Goal: Information Seeking & Learning: Find specific fact

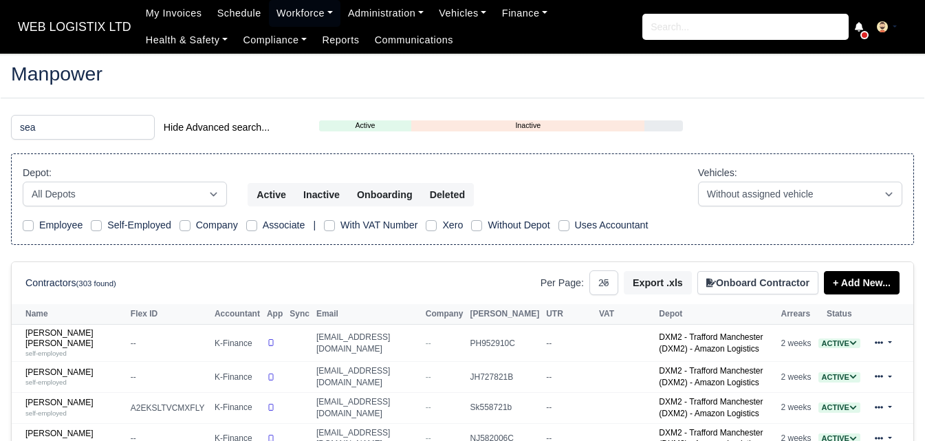
select select "25"
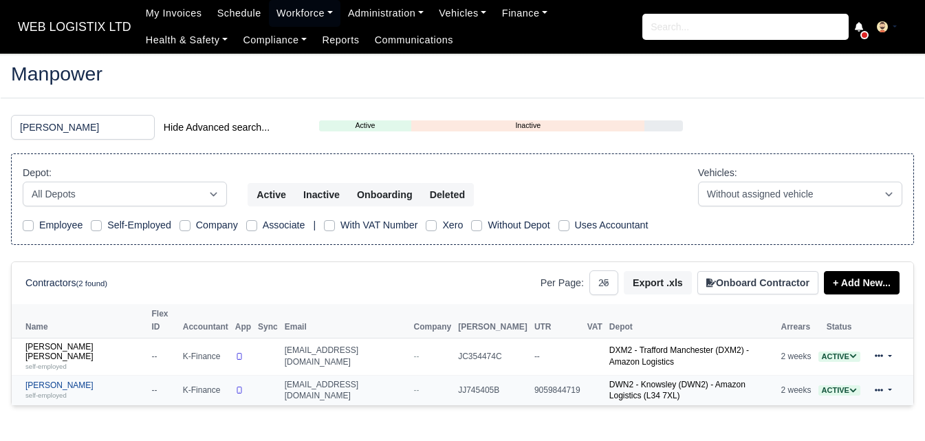
type input "sean"
click at [55, 380] on link "Sean Mulligan self-employed" at bounding box center [84, 390] width 119 height 20
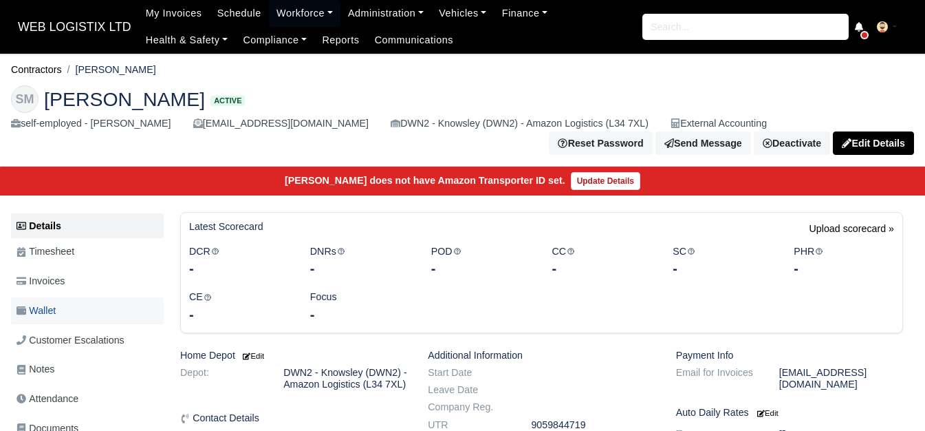
click at [87, 303] on link "Wallet" at bounding box center [87, 310] width 153 height 27
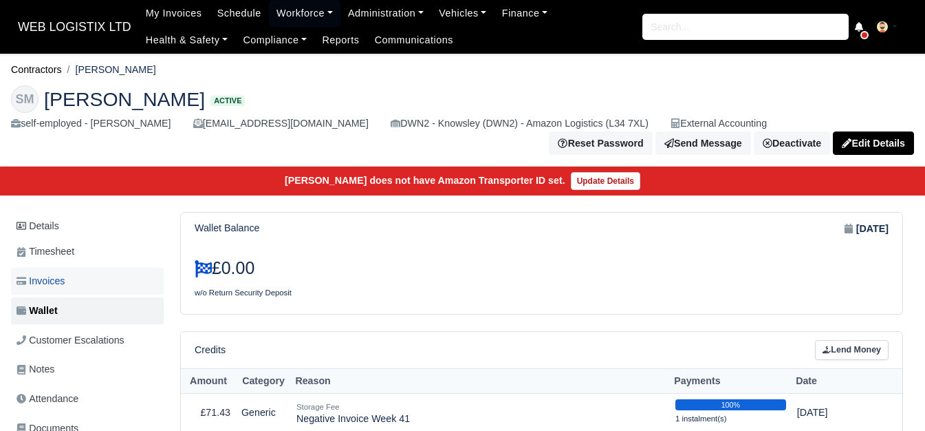
click at [57, 280] on span "Invoices" at bounding box center [41, 281] width 48 height 16
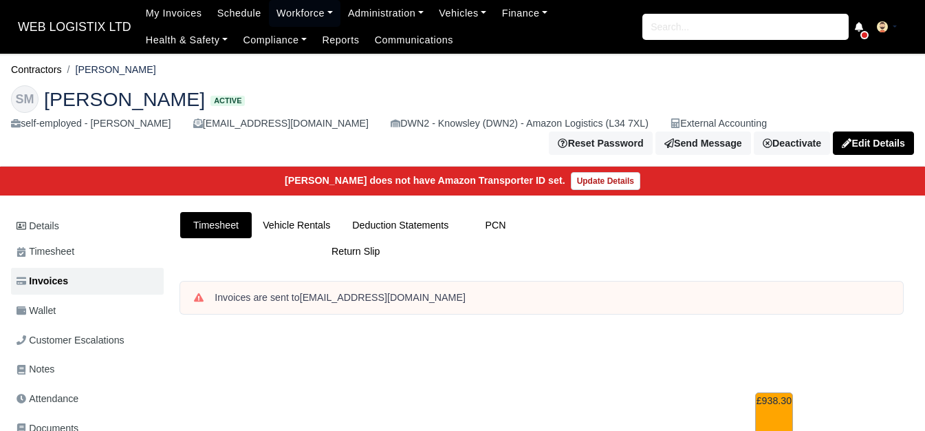
click at [83, 73] on li "[PERSON_NAME]" at bounding box center [109, 70] width 94 height 16
drag, startPoint x: 79, startPoint y: 70, endPoint x: 151, endPoint y: 70, distance: 71.6
click at [151, 70] on ol "Contractors Sean Mulligan" at bounding box center [462, 69] width 903 height 21
copy li "[PERSON_NAME]"
click at [98, 63] on li "[PERSON_NAME]" at bounding box center [109, 70] width 94 height 16
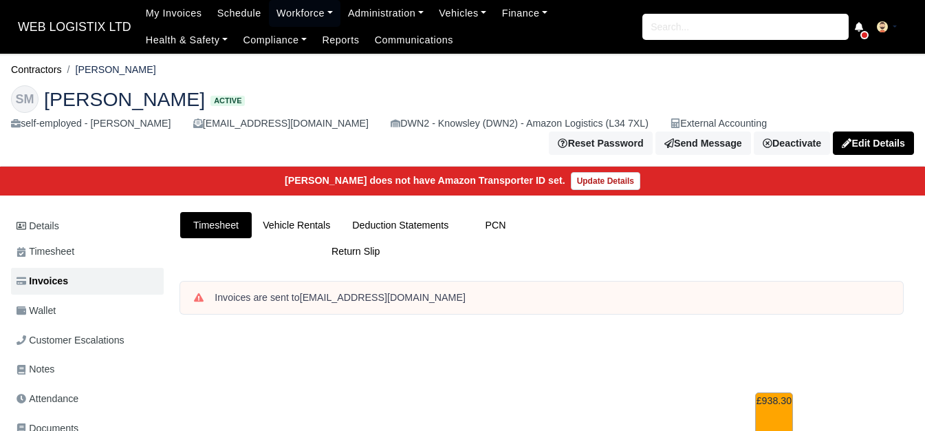
click at [98, 63] on li "[PERSON_NAME]" at bounding box center [109, 70] width 94 height 16
click at [96, 77] on li "[PERSON_NAME]" at bounding box center [109, 70] width 94 height 16
drag, startPoint x: 81, startPoint y: 68, endPoint x: 138, endPoint y: 68, distance: 57.1
click at [138, 68] on li "[PERSON_NAME]" at bounding box center [109, 70] width 94 height 16
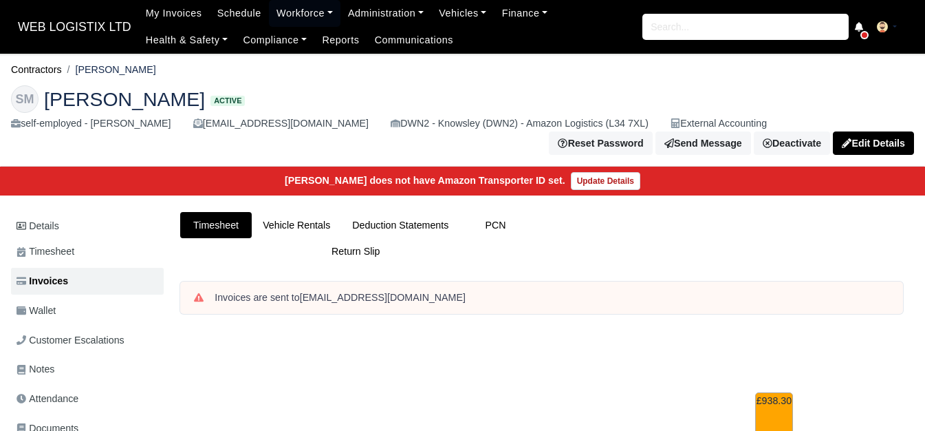
copy li "[PERSON_NAME]"
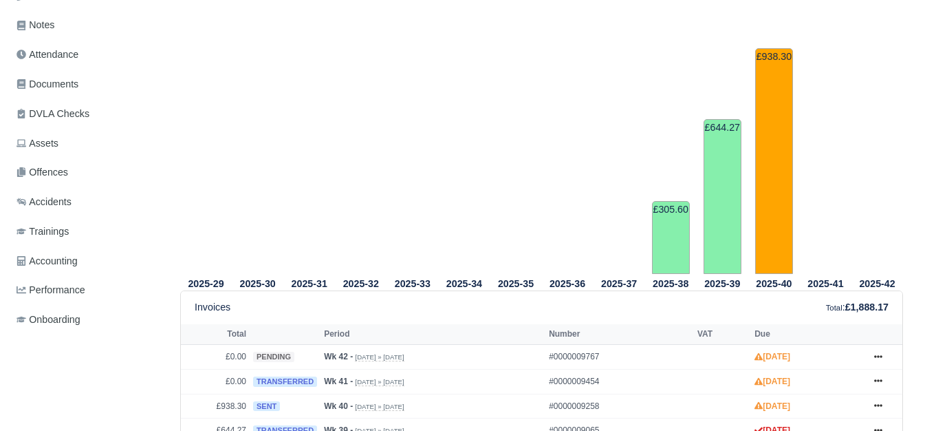
scroll to position [573, 0]
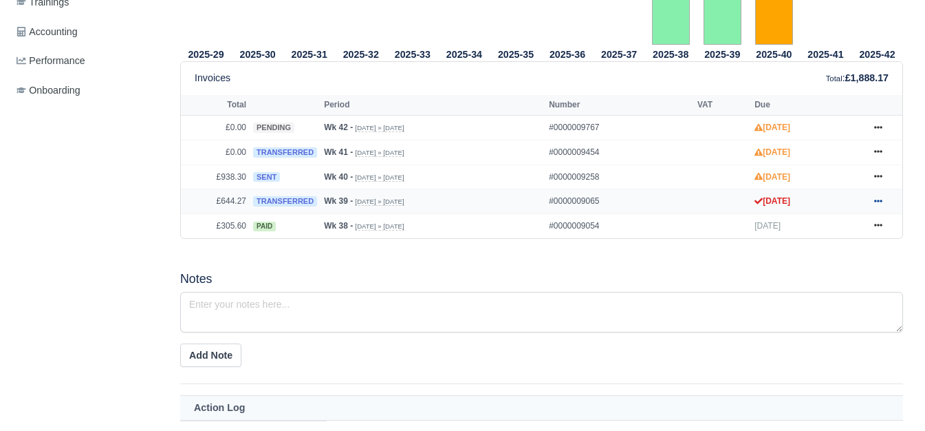
click at [876, 202] on icon at bounding box center [878, 201] width 8 height 3
click at [876, 178] on icon at bounding box center [878, 176] width 8 height 8
click at [588, 265] on div "2025-29 2025-30 2025-31 2025-32 2025-33 2025-34 2025-35 2025-36 2025-37" at bounding box center [542, 258] width 744 height 1013
click at [886, 151] on link at bounding box center [878, 152] width 21 height 17
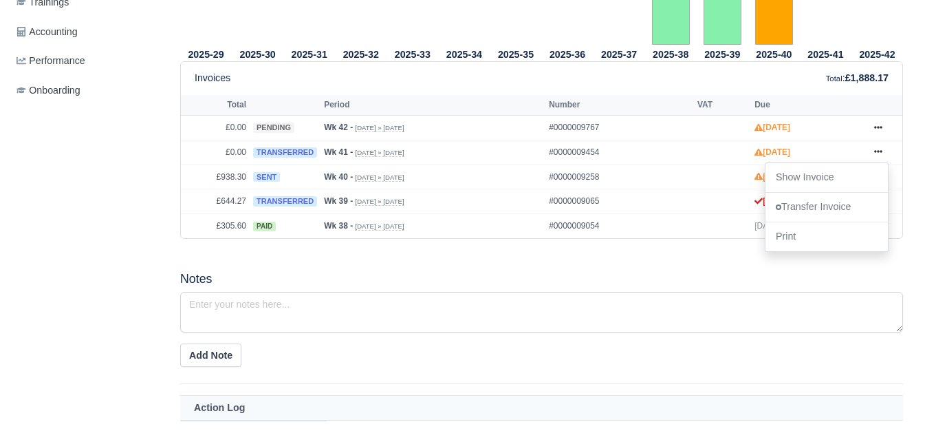
click at [373, 173] on td "Wk 40 - Sep 28, 2025 » Oct 4, 2025" at bounding box center [433, 176] width 225 height 25
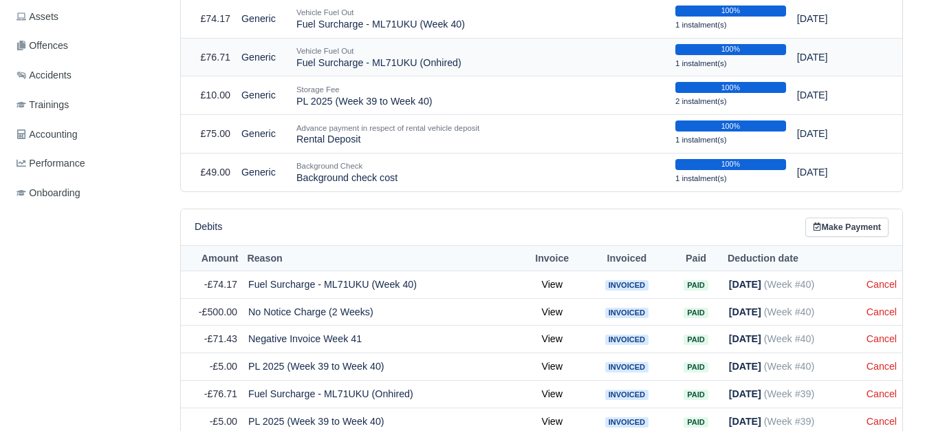
scroll to position [583, 0]
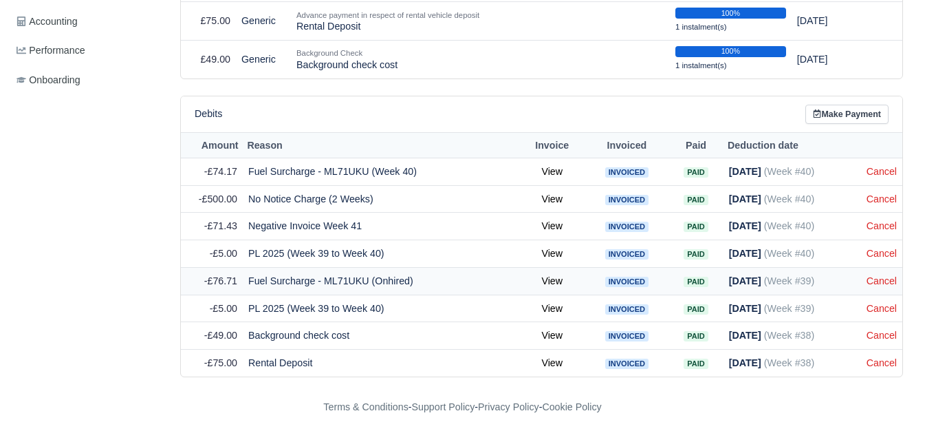
click at [271, 283] on td "Fuel Surcharge - ML71UKU (Onhired)" at bounding box center [381, 281] width 277 height 28
click at [270, 283] on td "Fuel Surcharge - ML71UKU (Onhired)" at bounding box center [381, 281] width 277 height 28
click at [252, 284] on td "Fuel Surcharge - ML71UKU (Onhired)" at bounding box center [381, 281] width 277 height 28
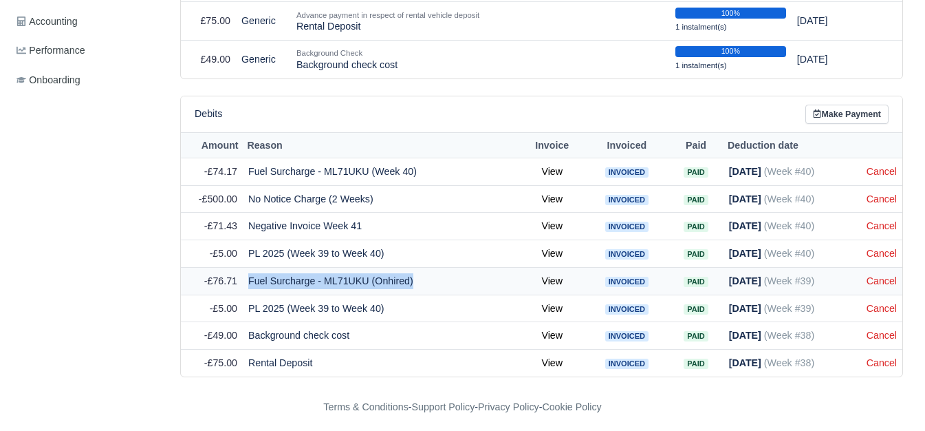
click at [249, 284] on td "Fuel Surcharge - ML71UKU (Onhired)" at bounding box center [381, 281] width 277 height 28
drag, startPoint x: 248, startPoint y: 279, endPoint x: 312, endPoint y: 287, distance: 63.8
click at [312, 287] on td "Fuel Surcharge - ML71UKU (Onhired)" at bounding box center [381, 281] width 277 height 28
copy td "Fuel Surcharge"
drag, startPoint x: 324, startPoint y: 280, endPoint x: 417, endPoint y: 283, distance: 92.9
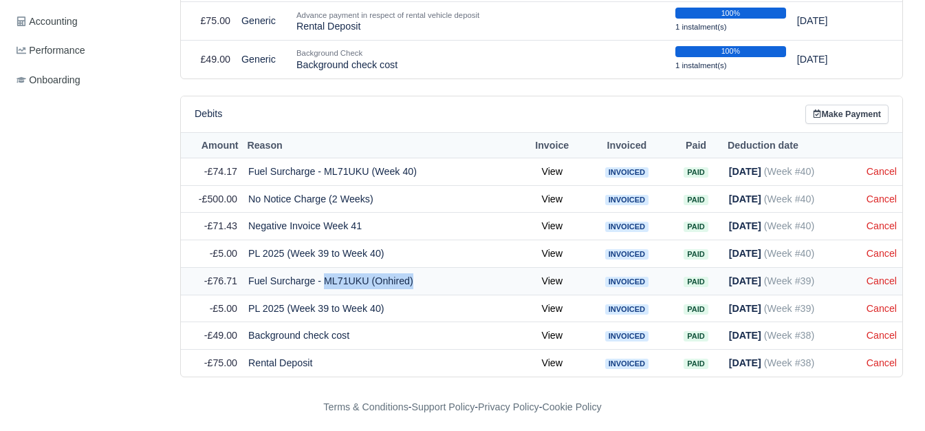
click at [417, 283] on td "Fuel Surcharge - ML71UKU (Onhired)" at bounding box center [381, 281] width 277 height 28
copy td "ML71UKU (Onhired)"
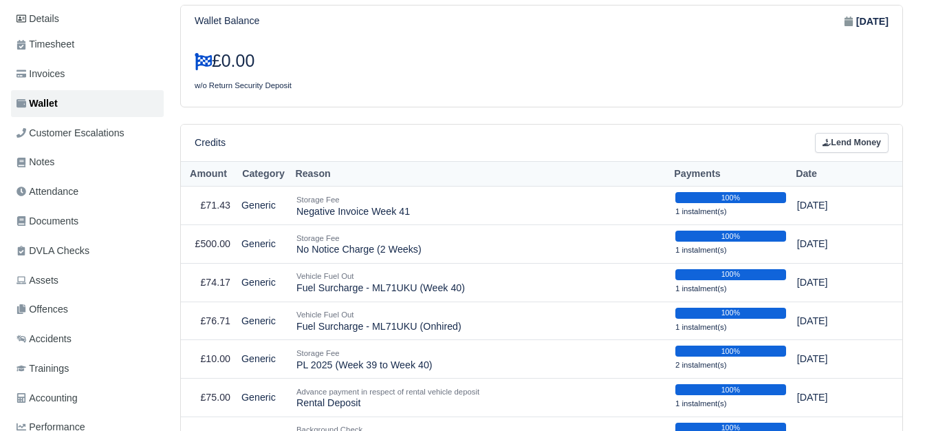
scroll to position [229, 0]
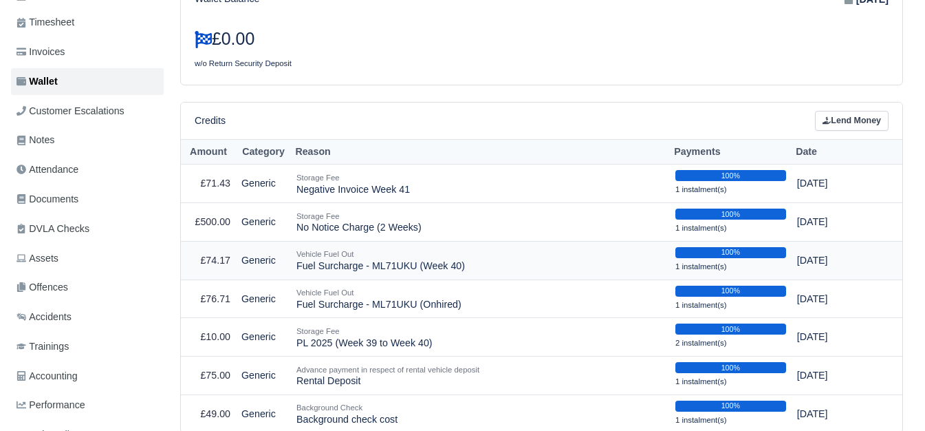
drag, startPoint x: 298, startPoint y: 268, endPoint x: 361, endPoint y: 275, distance: 63.0
click at [361, 275] on td "Vehicle Fuel Out Fuel Surcharge - ML71UKU (Week 40)" at bounding box center [480, 260] width 379 height 39
copy td "Fuel Surcharge"
drag, startPoint x: 371, startPoint y: 266, endPoint x: 478, endPoint y: 275, distance: 107.7
click at [478, 275] on td "Vehicle Fuel Out Fuel Surcharge - ML71UKU (Week 40)" at bounding box center [480, 260] width 379 height 39
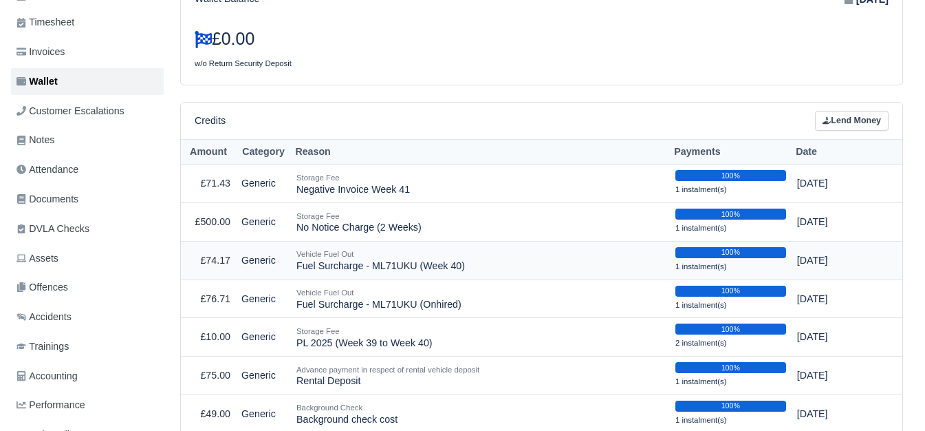
copy td "ML71UKU (Week 40)"
drag, startPoint x: 297, startPoint y: 228, endPoint x: 434, endPoint y: 230, distance: 137.6
click at [434, 230] on td "Storage Fee No Notice Charge (2 Weeks)" at bounding box center [480, 222] width 379 height 39
copy td "No Notice Charge (2 Weeks)"
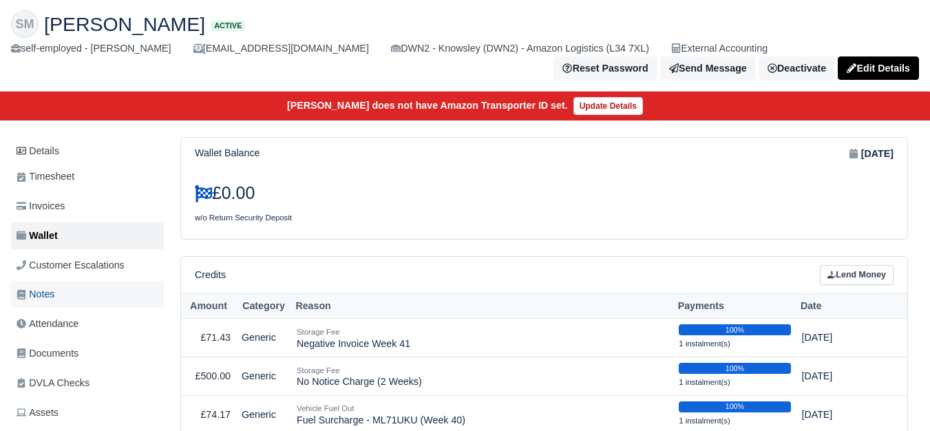
scroll to position [0, 0]
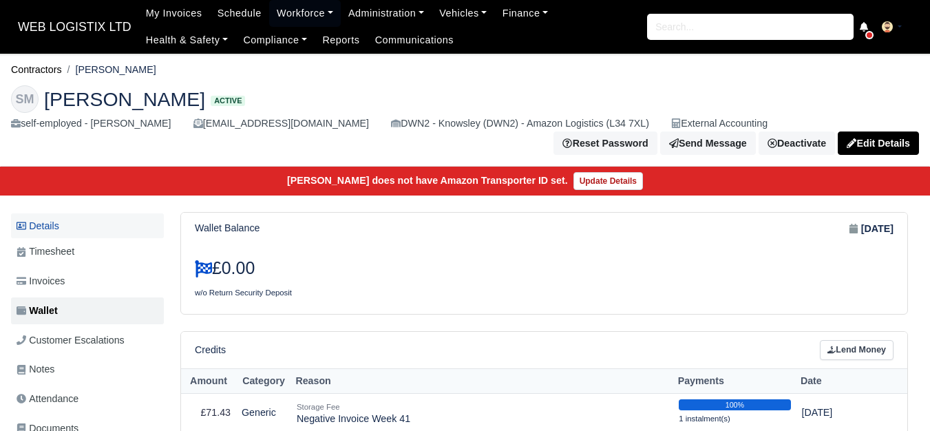
click at [54, 215] on link "Details" at bounding box center [87, 225] width 153 height 25
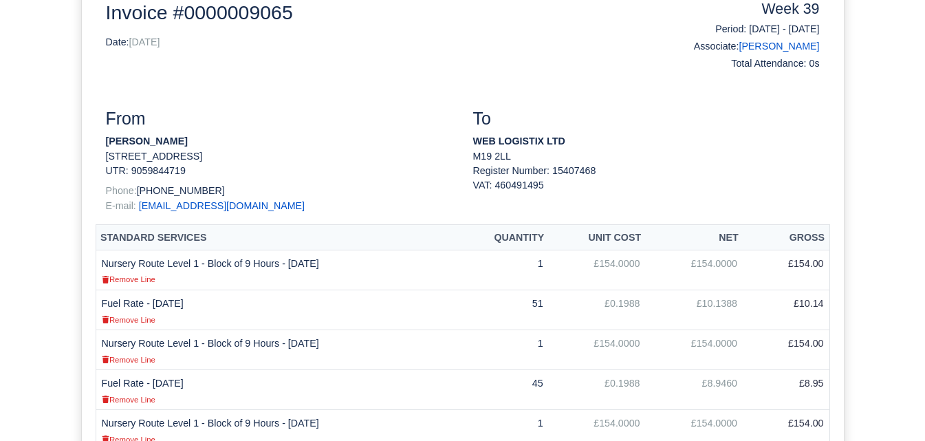
scroll to position [229, 0]
drag, startPoint x: 709, startPoint y: 33, endPoint x: 759, endPoint y: 30, distance: 50.3
click at [759, 30] on h6 "Period: [DATE] - [DATE]" at bounding box center [738, 30] width 163 height 12
copy h6 "[DATE]"
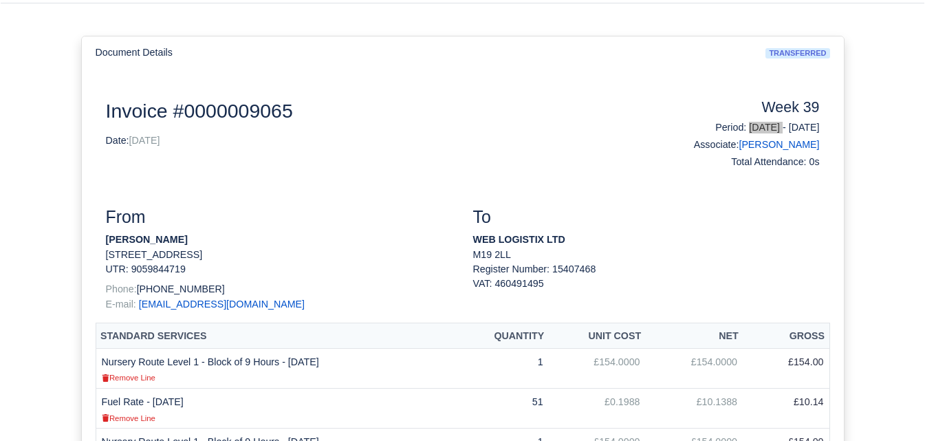
scroll to position [115, 0]
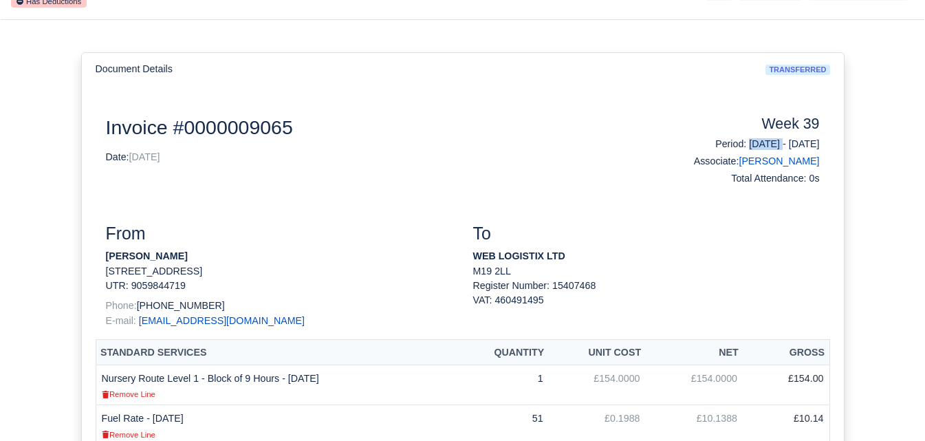
drag, startPoint x: 770, startPoint y: 147, endPoint x: 820, endPoint y: 143, distance: 50.4
click at [820, 143] on div "Week 39 Period: [DATE] - [DATE] Associate: [PERSON_NAME] Total Attendance: 0s" at bounding box center [739, 153] width 184 height 75
copy h6 "[DATE]"
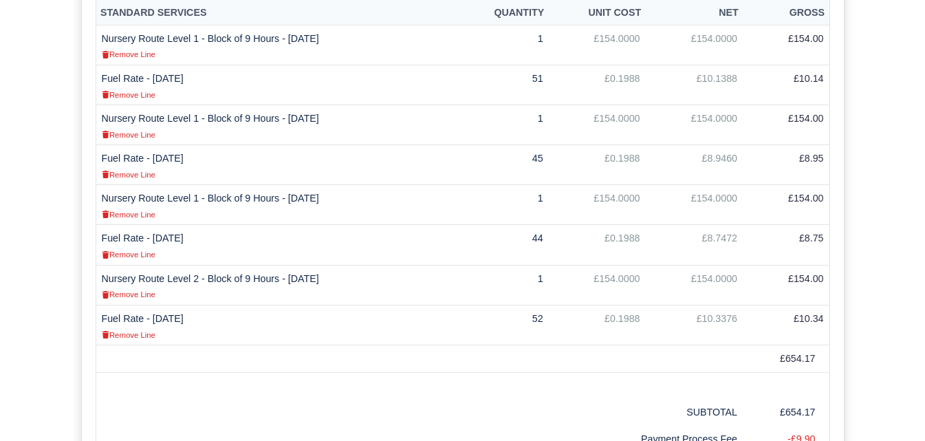
scroll to position [459, 0]
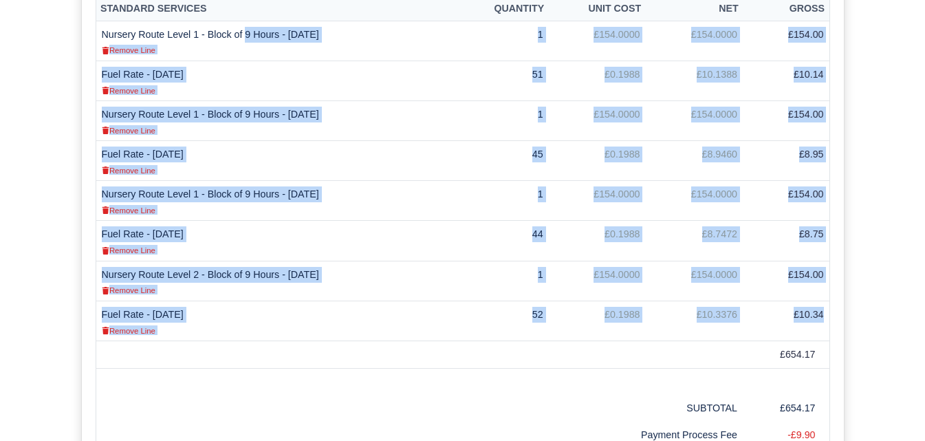
drag, startPoint x: 102, startPoint y: 38, endPoint x: 824, endPoint y: 319, distance: 775.0
click at [824, 319] on tbody "Nursery Route Level 1 - Block of 9 Hours - 24/09/2025 Remove Line 1 £154.0000 £…" at bounding box center [463, 181] width 734 height 320
copy tbody "Nursery Route Level 1 - Block of 9 Hours - 24/09/2025 Remove Line 1 £154.0000 £…"
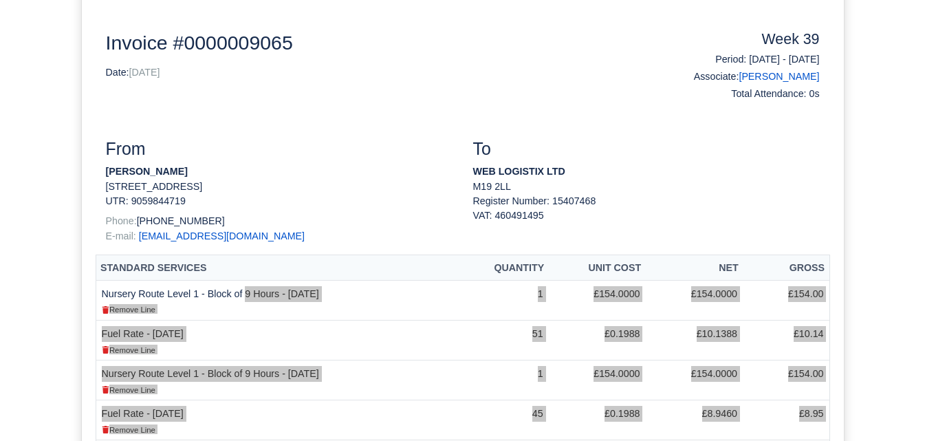
scroll to position [0, 0]
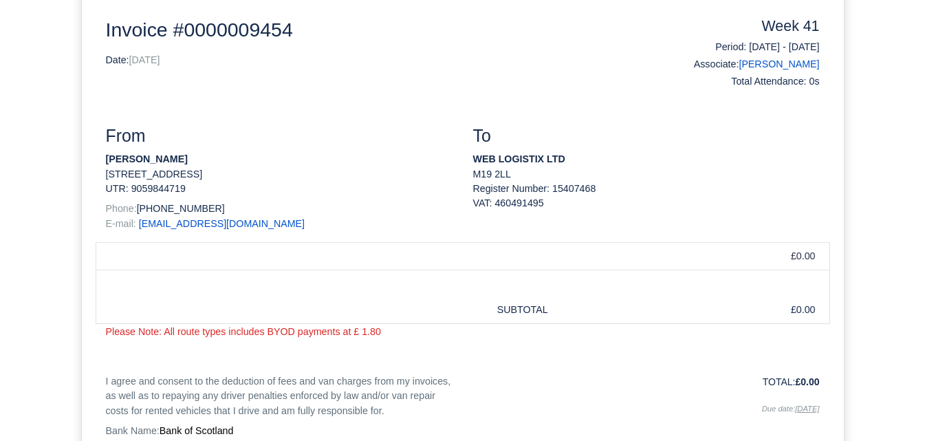
scroll to position [229, 0]
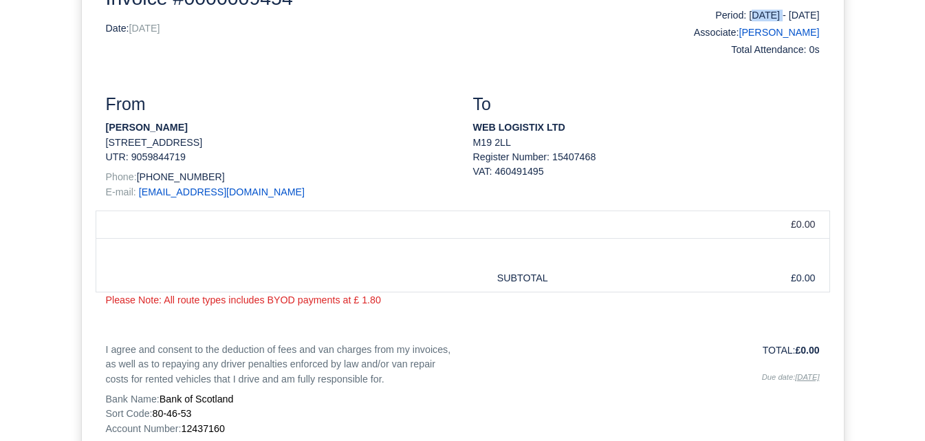
drag, startPoint x: 716, startPoint y: 12, endPoint x: 743, endPoint y: 22, distance: 28.7
click at [755, 21] on h6 "Period: 05/10/2025 - 11/10/2025" at bounding box center [738, 16] width 163 height 12
drag, startPoint x: 715, startPoint y: 17, endPoint x: 763, endPoint y: 16, distance: 48.2
click at [763, 16] on h6 "Period: 05/10/2025 - 11/10/2025" at bounding box center [738, 16] width 163 height 12
copy h6 "05/10/2025"
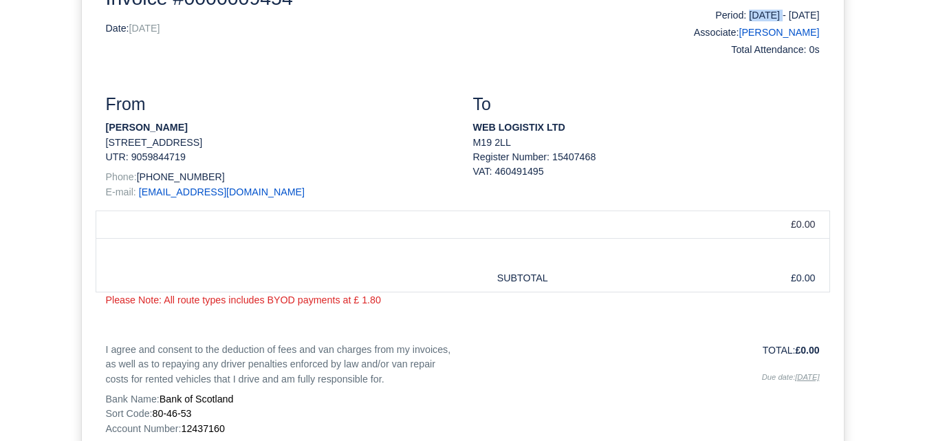
drag, startPoint x: 773, startPoint y: 21, endPoint x: 826, endPoint y: 23, distance: 53.7
click at [826, 23] on div "Week 41 Period: 05/10/2025 - 11/10/2025 Associate: Sean Mulligan Total Attendan…" at bounding box center [739, 23] width 184 height 75
copy h6 "11/10/2025"
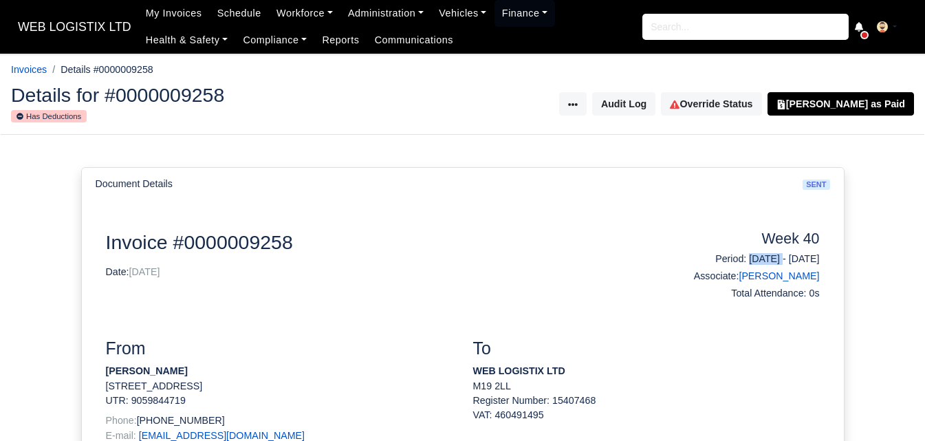
drag, startPoint x: 709, startPoint y: 259, endPoint x: 760, endPoint y: 257, distance: 51.6
click at [760, 257] on h6 "Period: 28/09/2025 - 04/10/2025" at bounding box center [738, 259] width 163 height 12
copy h6 "28/09/2025"
drag, startPoint x: 769, startPoint y: 257, endPoint x: 830, endPoint y: 259, distance: 60.6
click at [830, 259] on div "Week 40 Period: 28/09/2025 - 04/10/2025 Associate: Sean Mulligan Total Attendan…" at bounding box center [739, 267] width 184 height 75
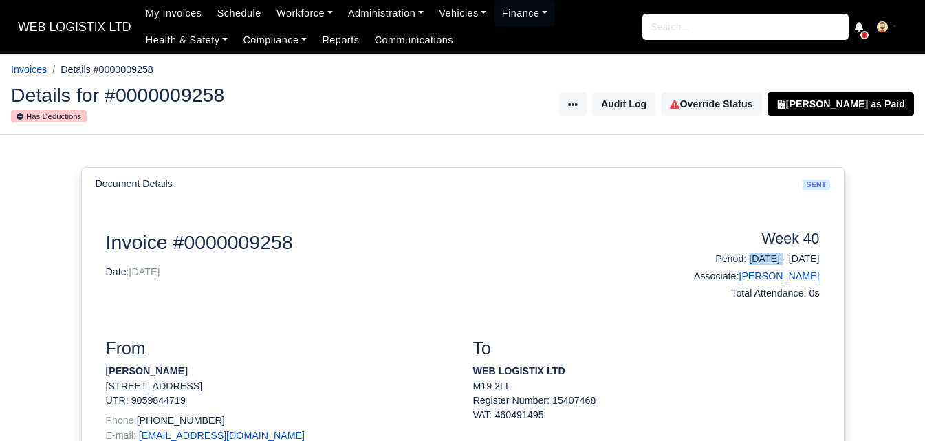
copy h6 "04/10/2025"
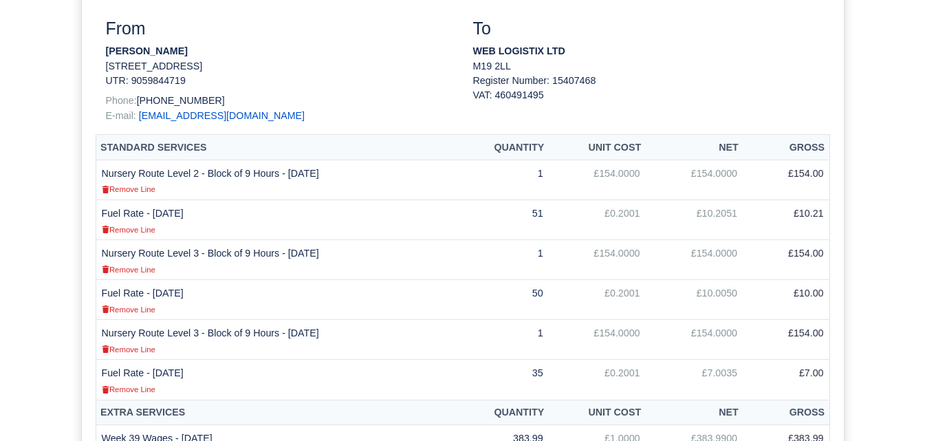
scroll to position [344, 0]
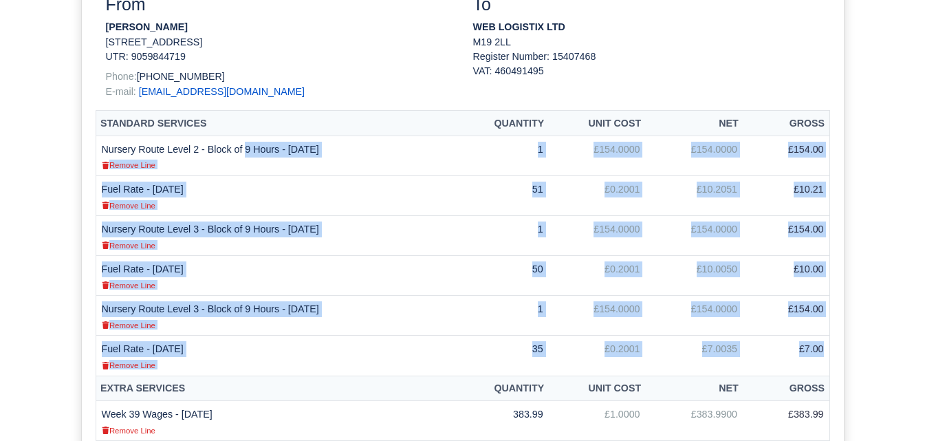
drag, startPoint x: 101, startPoint y: 147, endPoint x: 824, endPoint y: 347, distance: 749.6
click at [824, 349] on tbody "Nursery Route Level 2 - Block of 9 Hours - 29/09/2025 Remove Line 1 £154.0000 £…" at bounding box center [463, 256] width 734 height 240
copy tbody "Nursery Route Level 2 - Block of 9 Hours - 29/09/2025 Remove Line 1 £154.0000 £…"
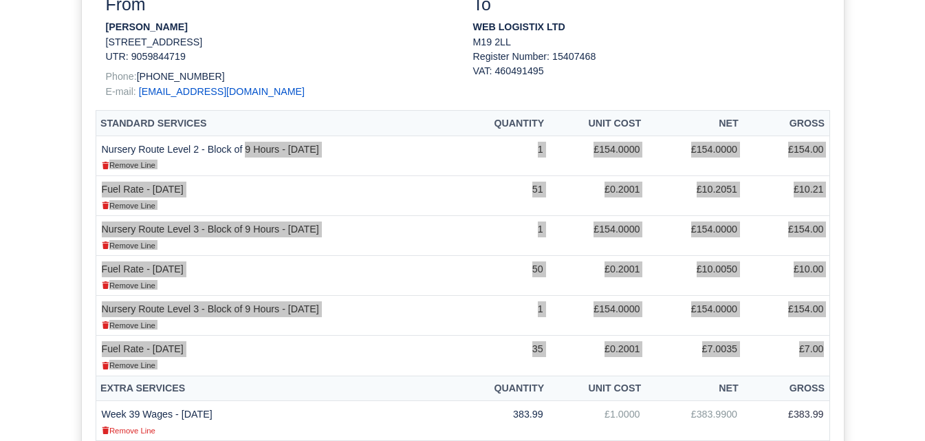
scroll to position [573, 0]
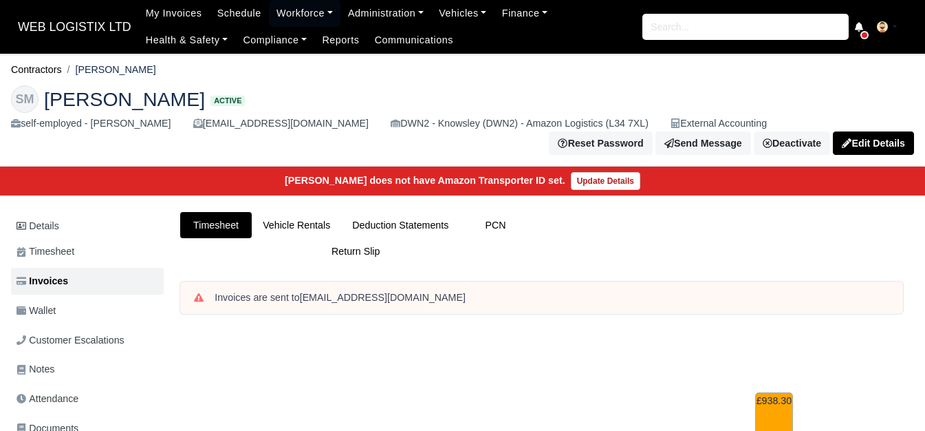
scroll to position [573, 0]
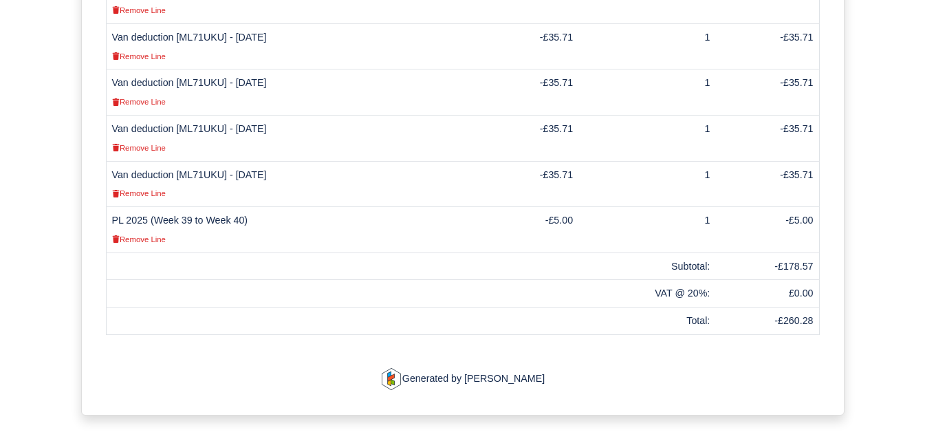
scroll to position [573, 0]
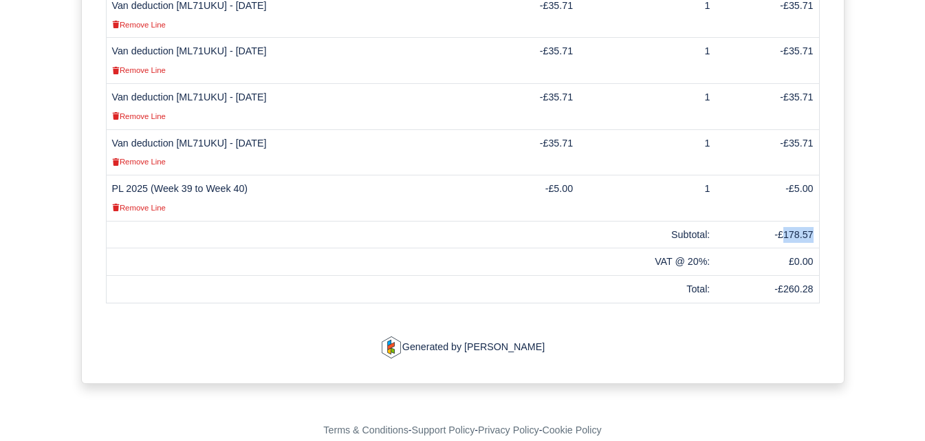
drag, startPoint x: 784, startPoint y: 218, endPoint x: 813, endPoint y: 220, distance: 29.0
click at [813, 221] on td "-£178.57" at bounding box center [768, 235] width 104 height 28
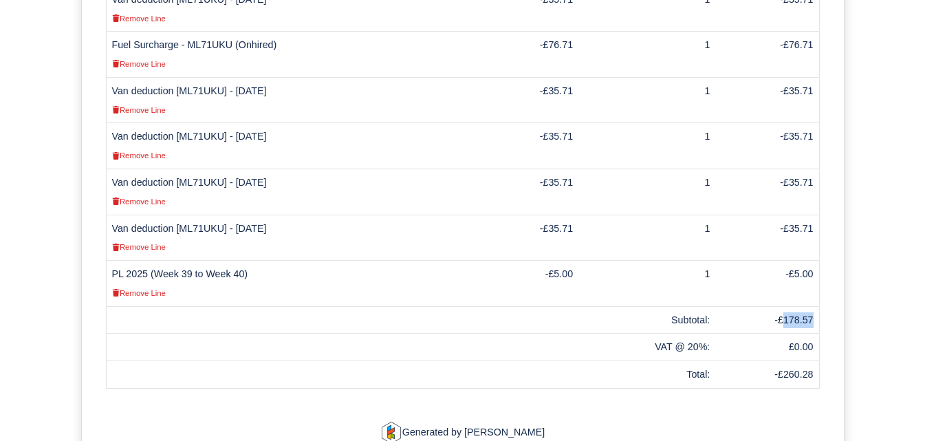
scroll to position [459, 0]
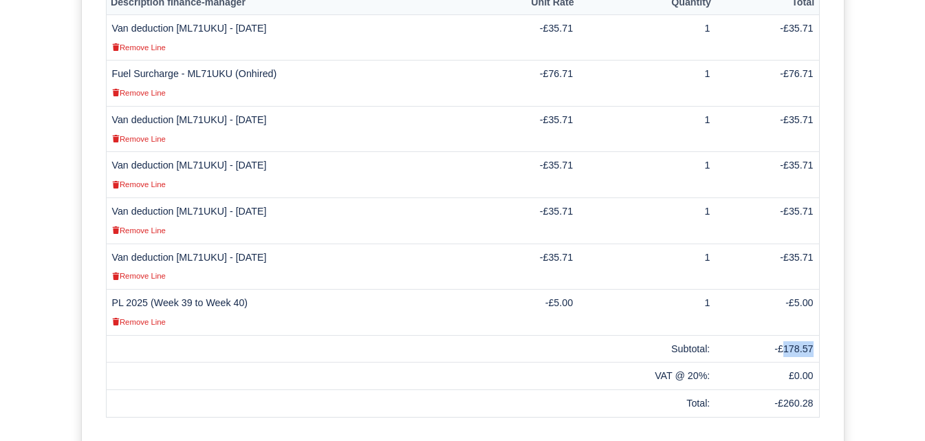
click at [806, 335] on td "-£178.57" at bounding box center [768, 349] width 104 height 28
click at [795, 335] on td "-£178.57" at bounding box center [768, 349] width 104 height 28
click at [788, 335] on td "-£178.57" at bounding box center [768, 349] width 104 height 28
drag, startPoint x: 784, startPoint y: 333, endPoint x: 818, endPoint y: 334, distance: 33.7
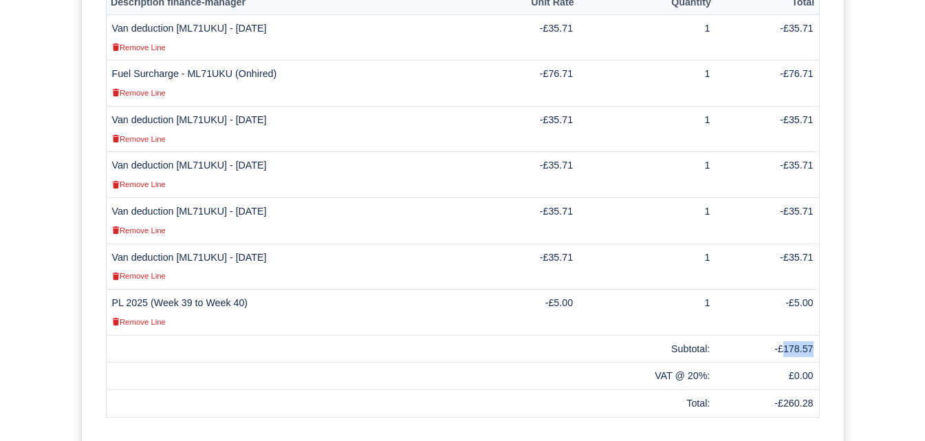
click at [818, 335] on td "-£178.57" at bounding box center [768, 349] width 104 height 28
copy td "178.57"
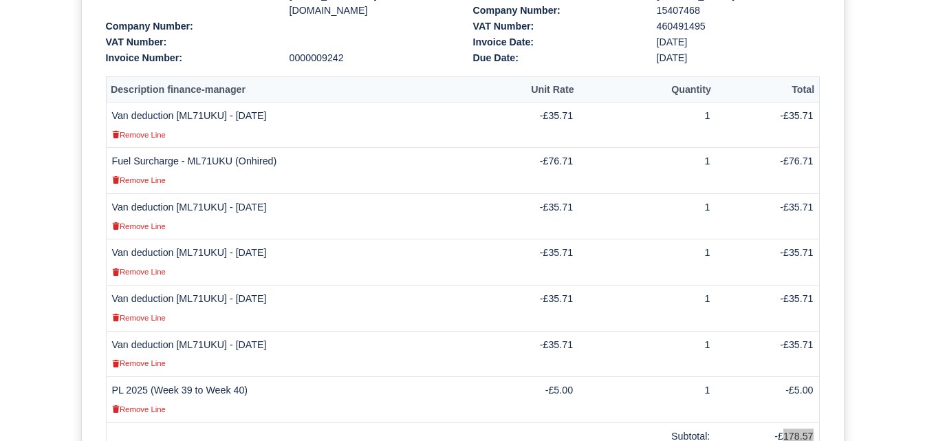
scroll to position [344, 0]
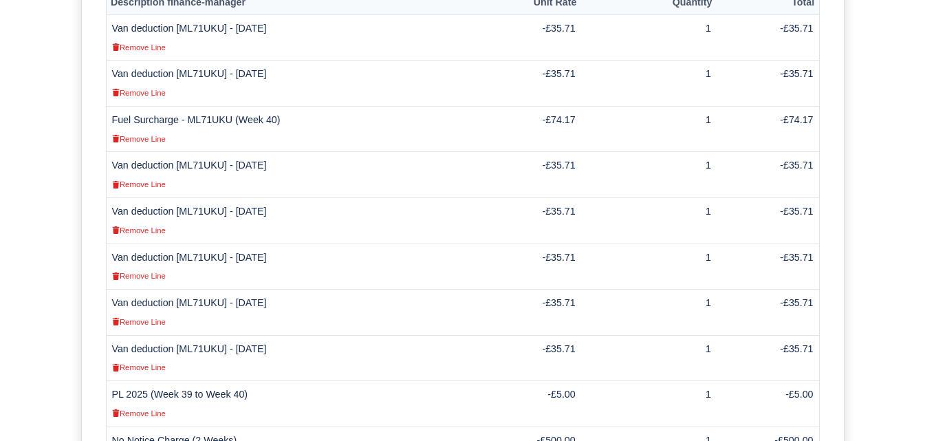
scroll to position [688, 0]
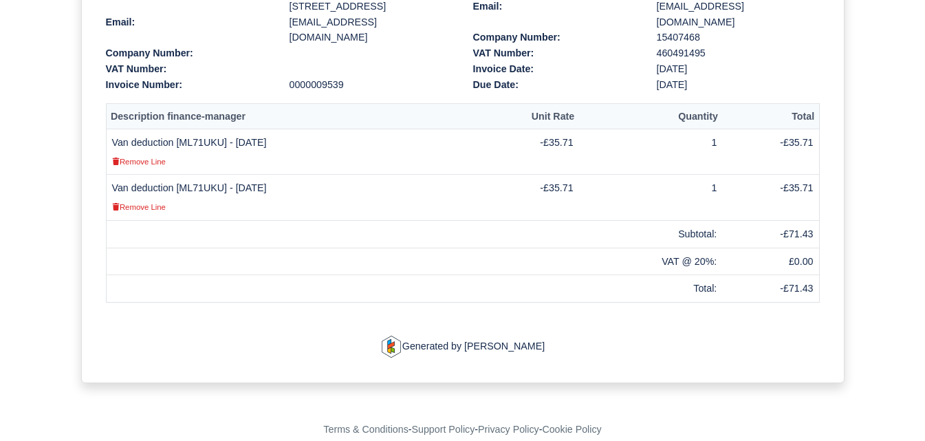
scroll to position [347, 0]
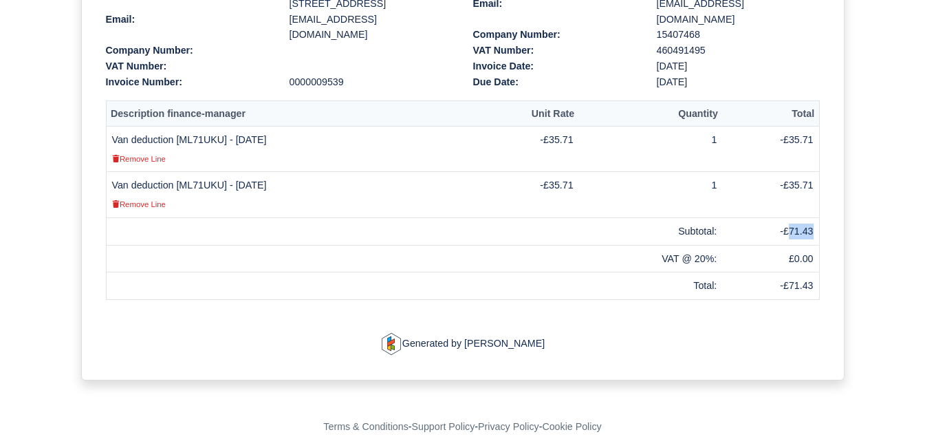
drag, startPoint x: 791, startPoint y: 214, endPoint x: 817, endPoint y: 215, distance: 25.5
click at [817, 217] on td "-£71.43" at bounding box center [770, 231] width 97 height 28
copy td "71.43"
drag, startPoint x: 235, startPoint y: 170, endPoint x: 299, endPoint y: 170, distance: 63.3
click at [299, 172] on td "Van deduction [ML71UKU] - 06/10/2025 Remove Line" at bounding box center [286, 195] width 361 height 46
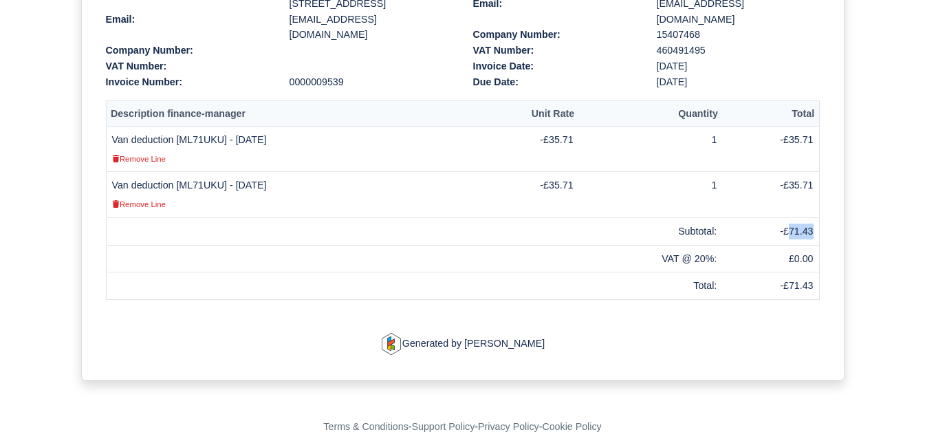
copy td "06/10/2025"
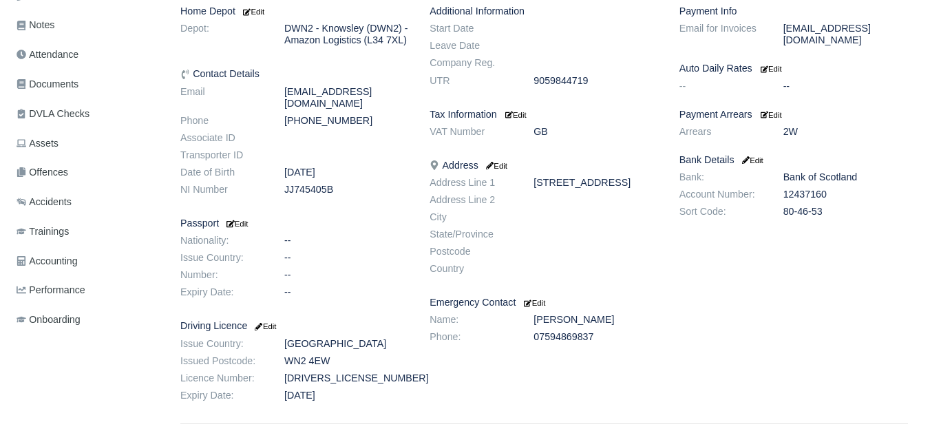
scroll to position [229, 0]
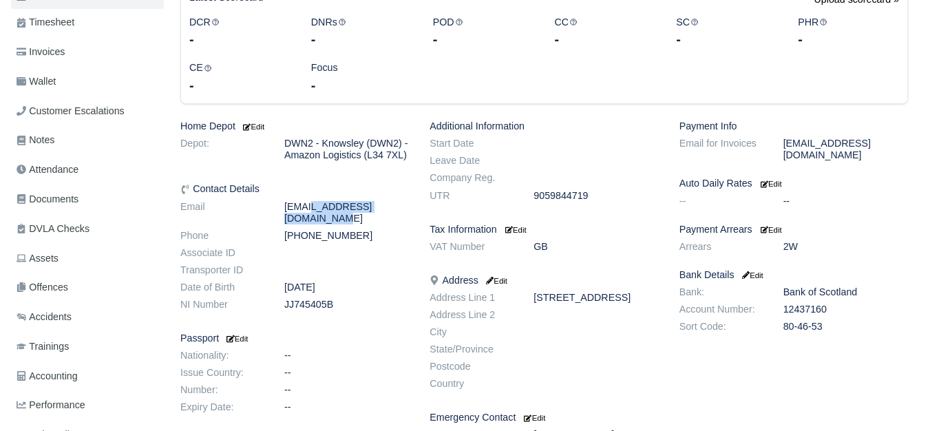
drag, startPoint x: 284, startPoint y: 211, endPoint x: 399, endPoint y: 211, distance: 114.9
click at [399, 211] on dd "[EMAIL_ADDRESS][DOMAIN_NAME]" at bounding box center [346, 212] width 145 height 23
copy dd "[EMAIL_ADDRESS][DOMAIN_NAME]"
